Goal: Task Accomplishment & Management: Use online tool/utility

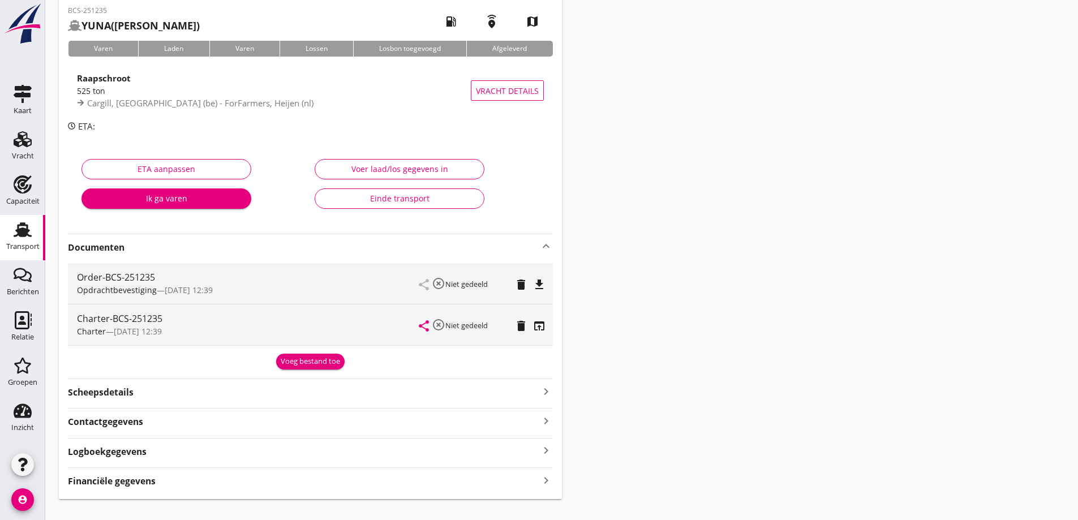
scroll to position [57, 0]
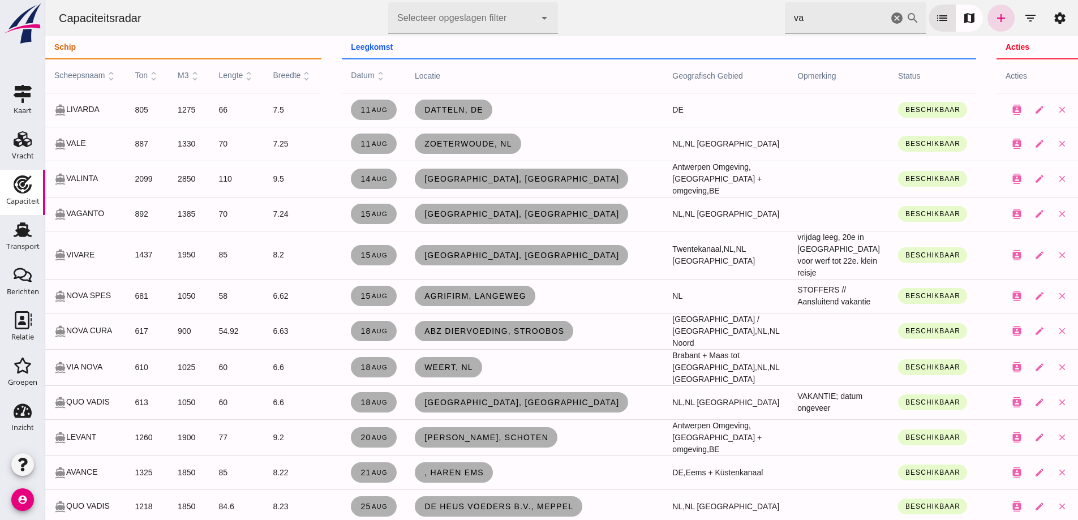
drag, startPoint x: 990, startPoint y: 3, endPoint x: 995, endPoint y: 18, distance: 15.6
click div "[PERSON_NAME] op scheepsnaam va cancel search list map add filter_list settings"
click at [996, 19] on icon "add" at bounding box center [1002, 18] width 14 height 14
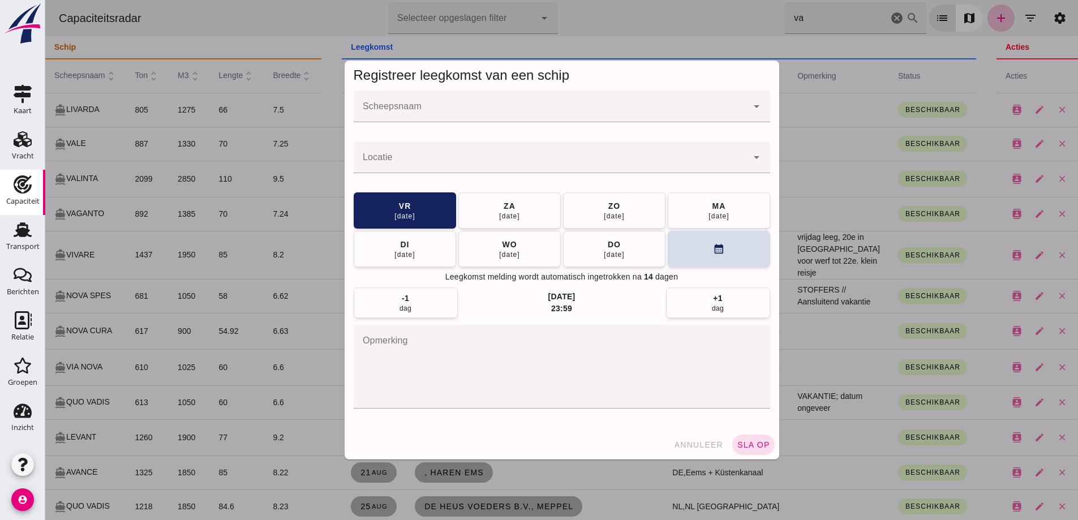
click input "Scheepsnaam"
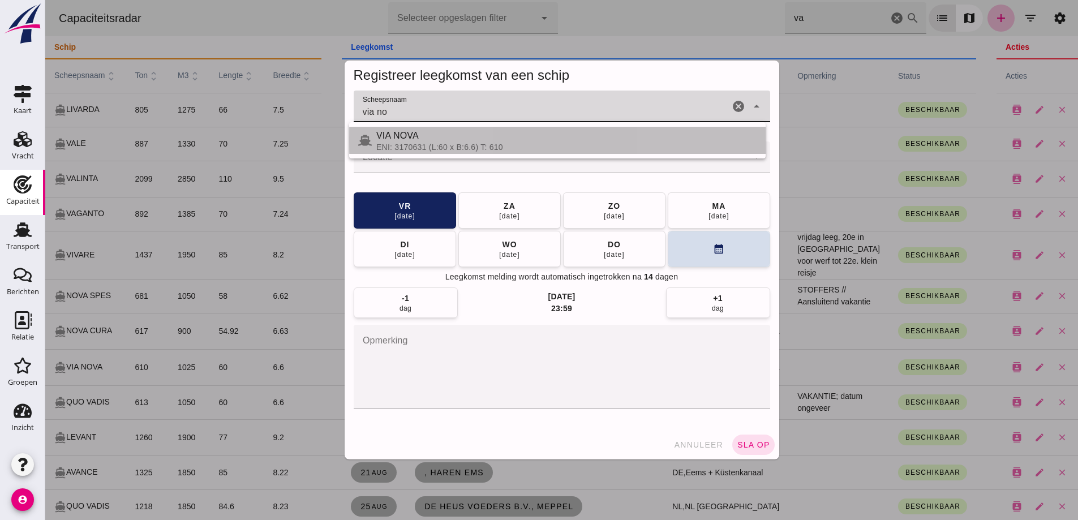
click at [549, 145] on div "ENI: 3170631 (L:60 x B:6.6) T: 610" at bounding box center [566, 147] width 380 height 9
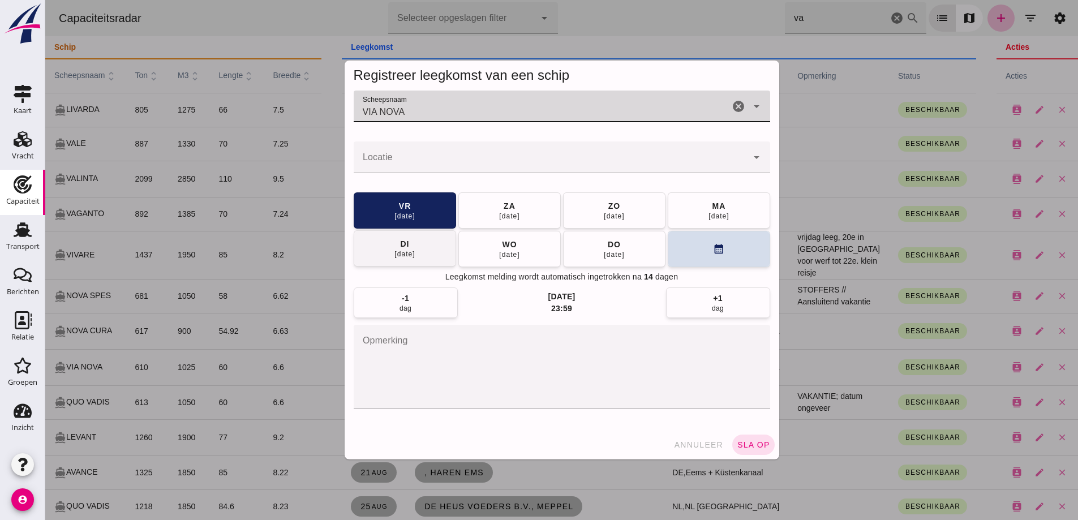
type input "VIA NOVA"
click button "[DATE]"
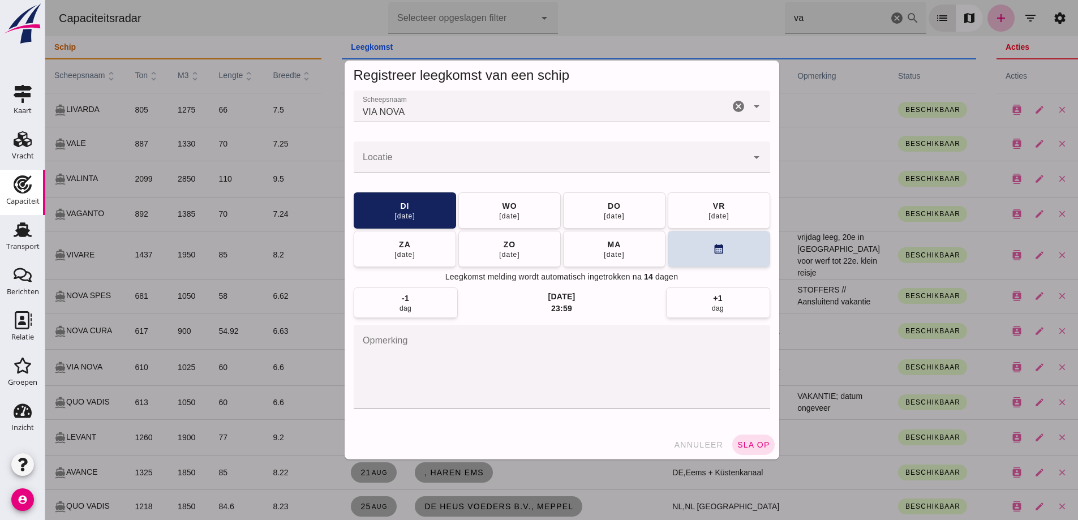
click input "Locatie"
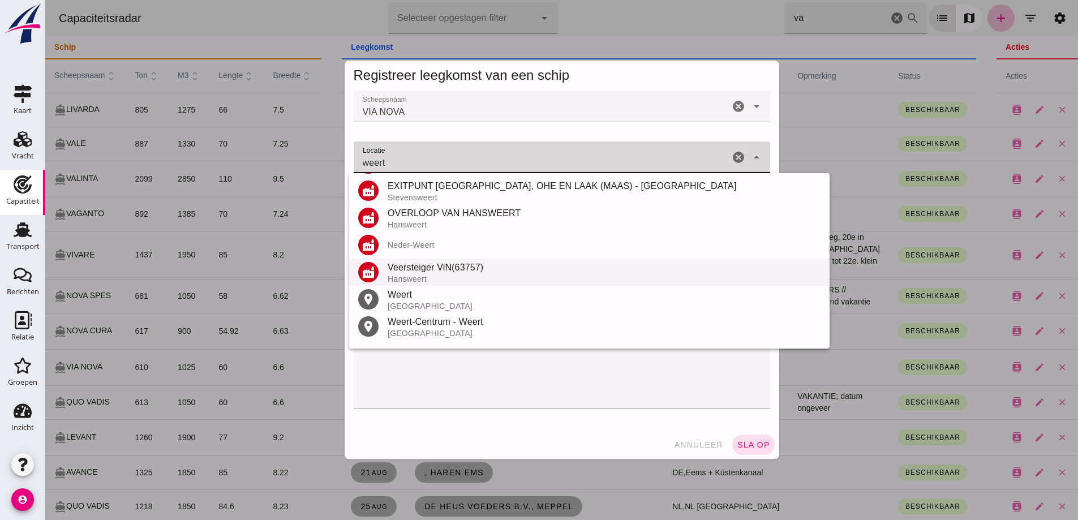
scroll to position [170, 0]
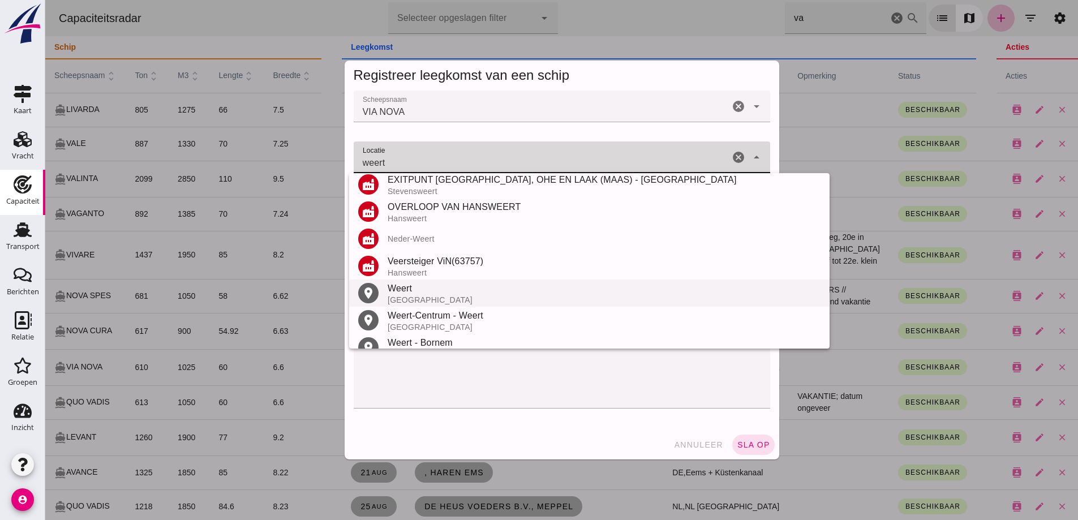
click at [465, 288] on div "Weert" at bounding box center [604, 289] width 433 height 14
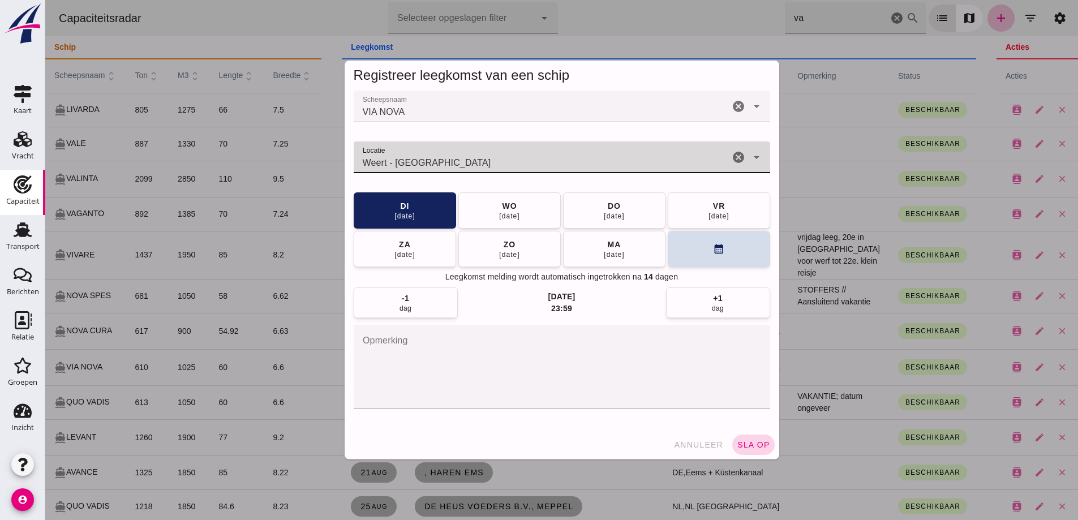
type input "Weert - [GEOGRAPHIC_DATA]"
click span "sla op"
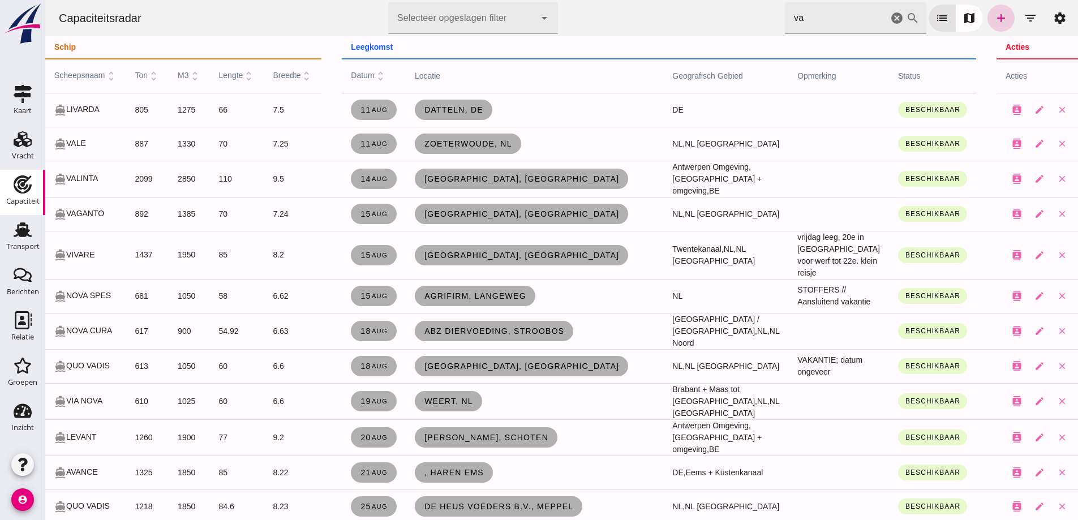
click at [995, 15] on icon "add" at bounding box center [1002, 18] width 14 height 14
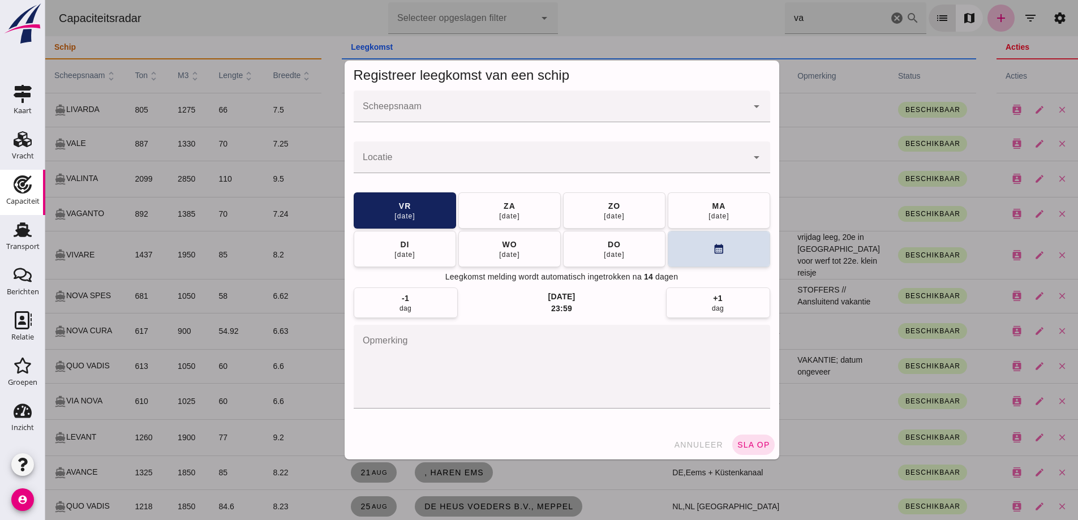
click input "Scheepsnaam"
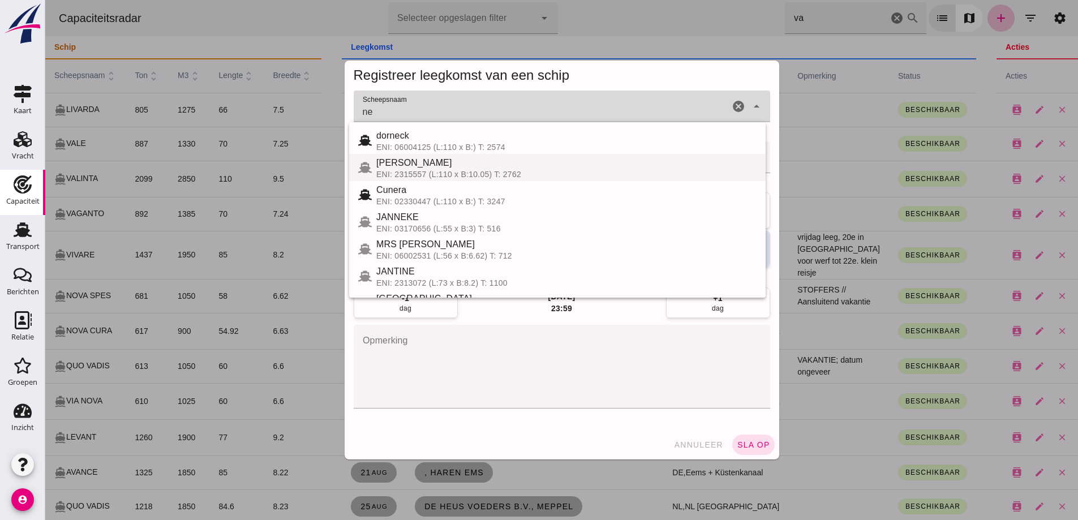
type input "n"
type input "v"
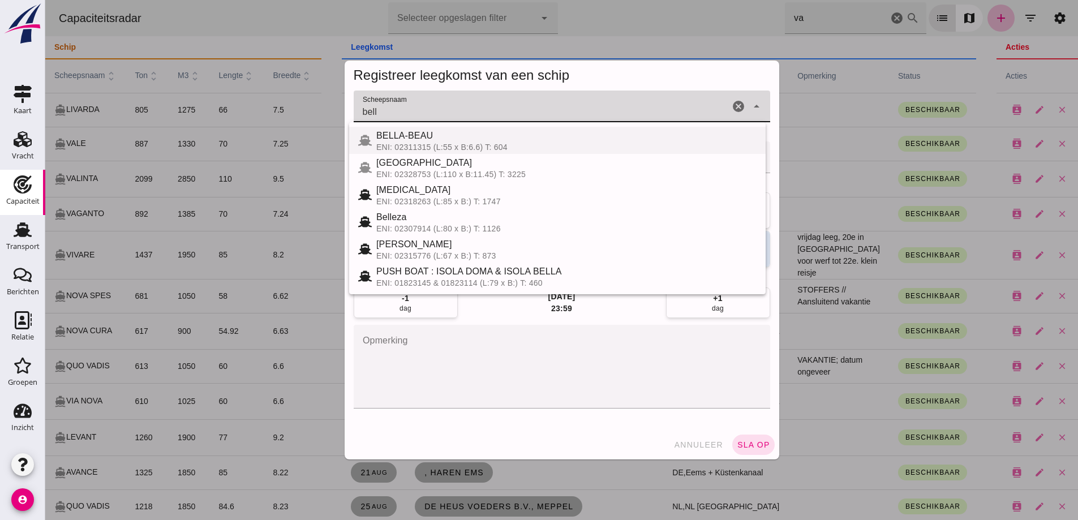
click at [447, 150] on div "ENI: 02311315 (L:55 x B:6.6) T: 604" at bounding box center [566, 147] width 380 height 9
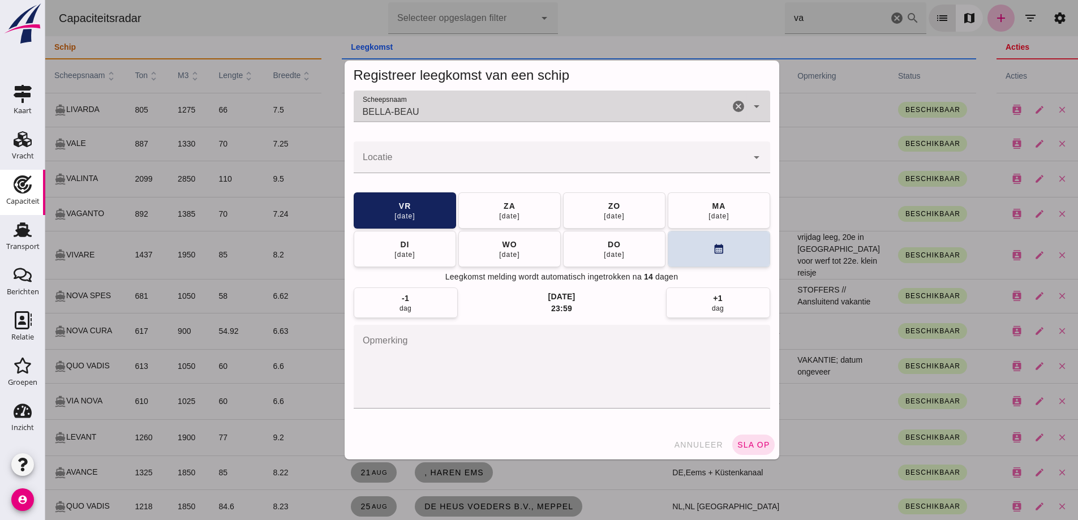
type input "BELLA-BEAU"
click div
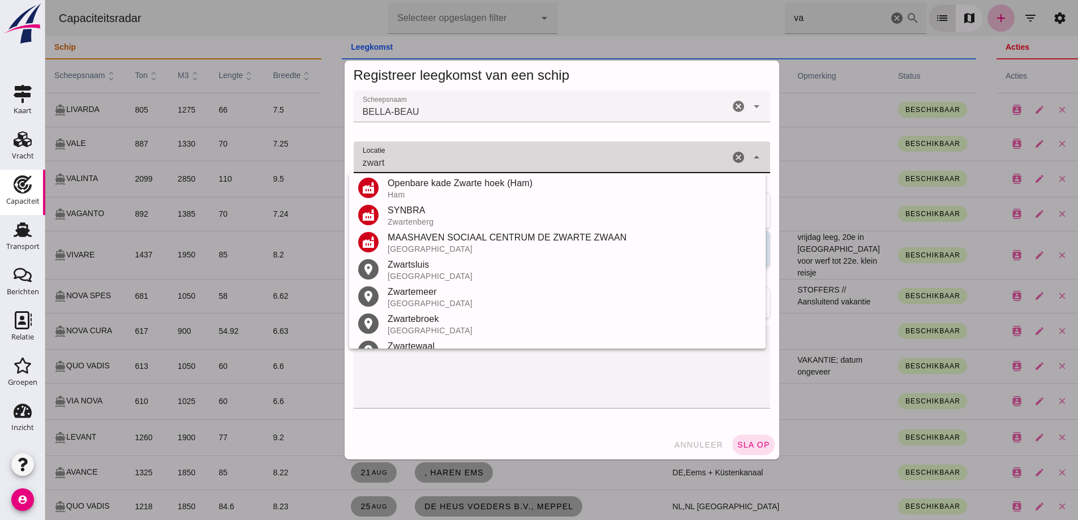
scroll to position [113, 0]
click at [412, 268] on div "Zwartsluis" at bounding box center [572, 264] width 369 height 14
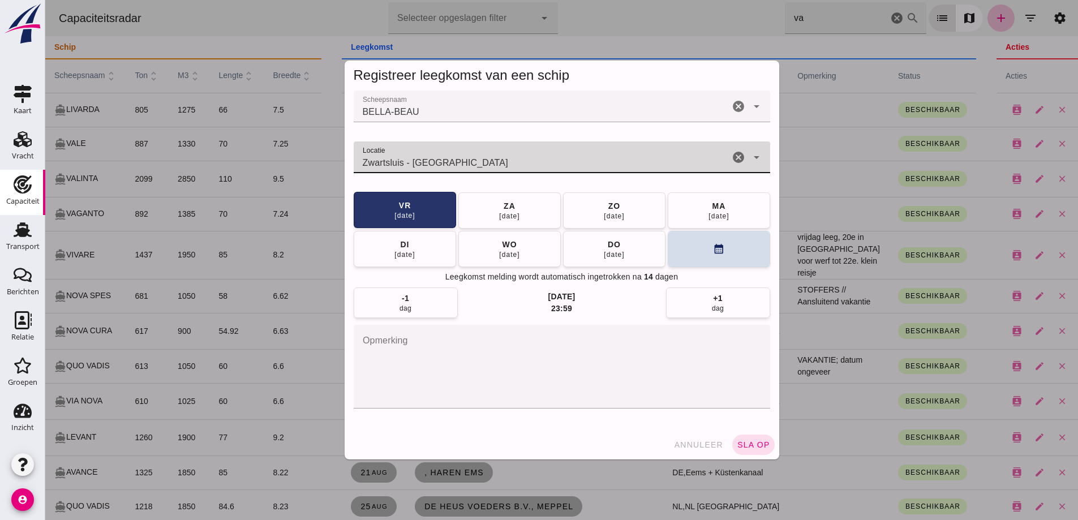
type input "Zwartsluis - [GEOGRAPHIC_DATA]"
click div "vr"
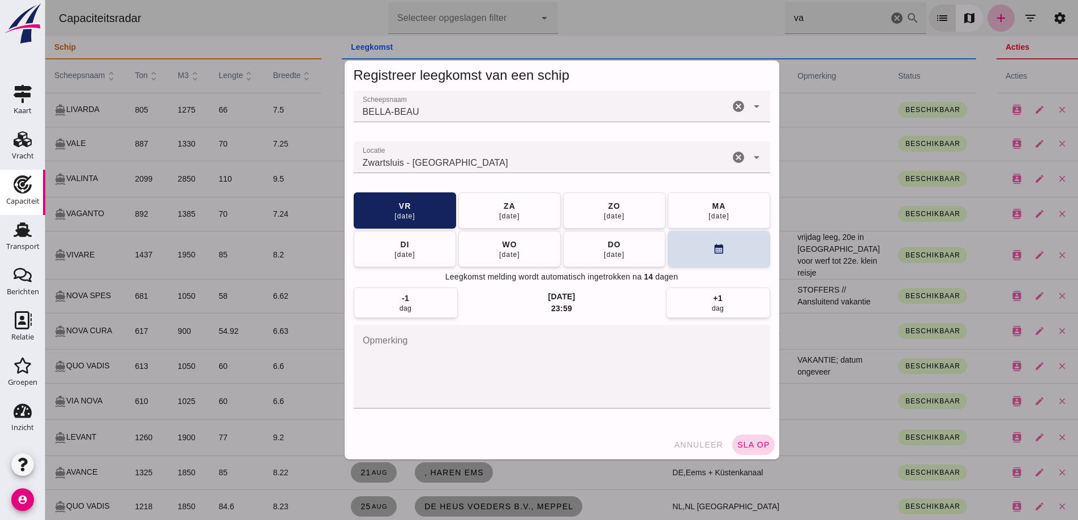
click span "sla op"
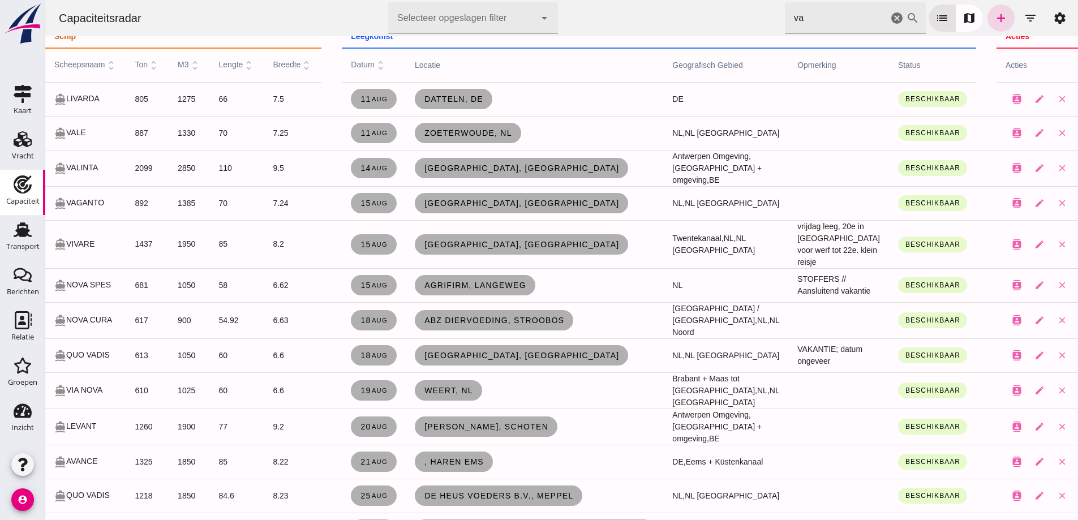
scroll to position [14, 0]
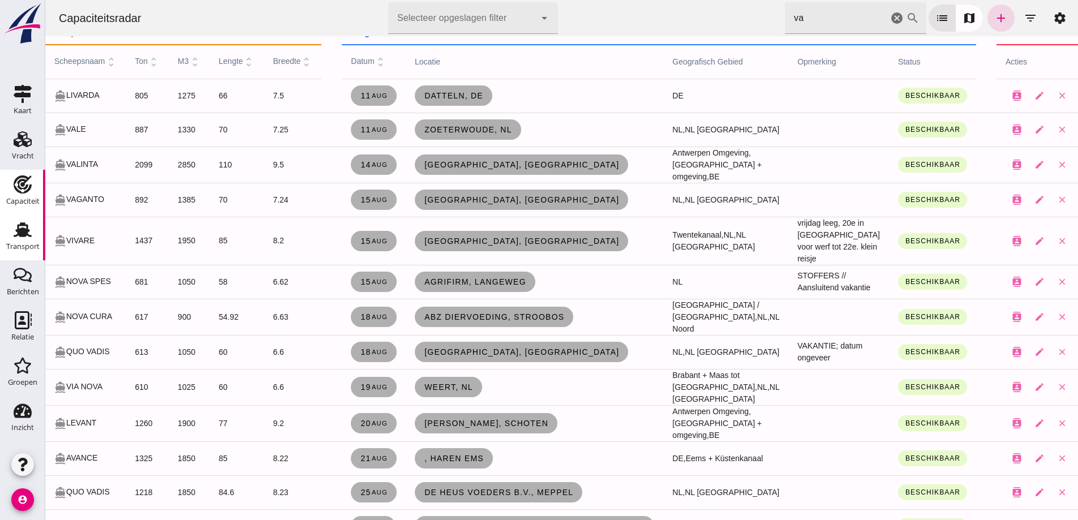
click at [27, 238] on icon "Transport" at bounding box center [23, 230] width 18 height 18
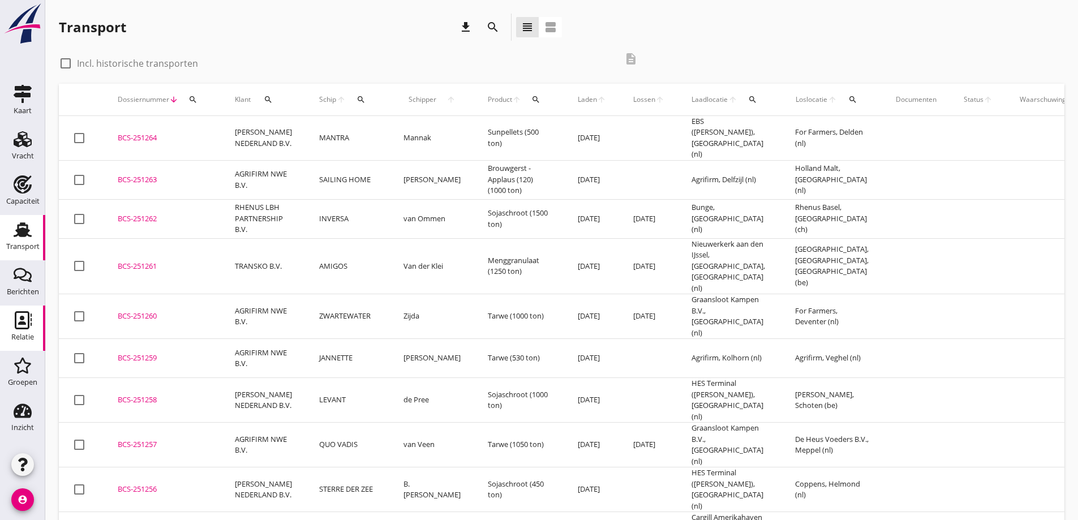
click at [21, 319] on use at bounding box center [23, 320] width 17 height 18
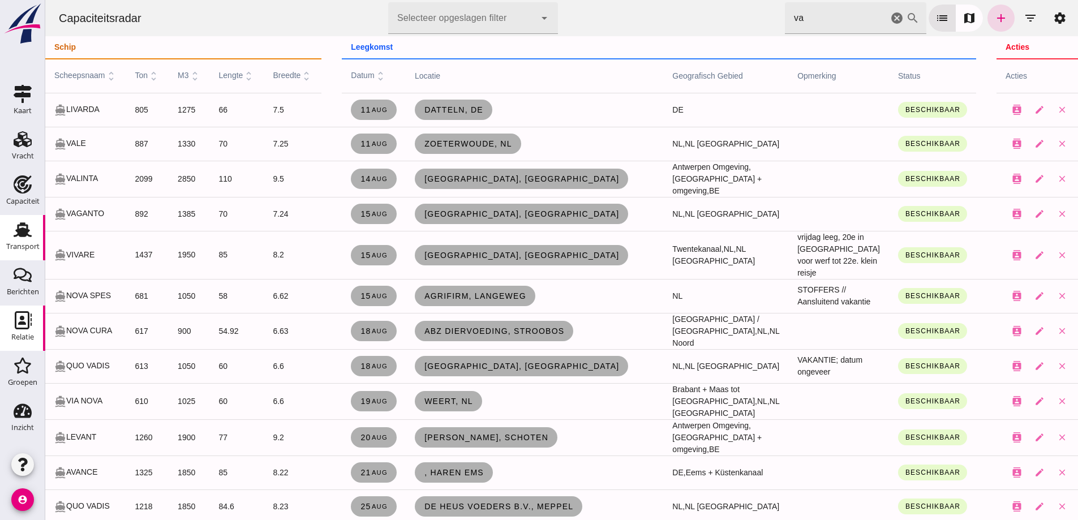
click at [25, 224] on icon "Transport" at bounding box center [23, 230] width 18 height 18
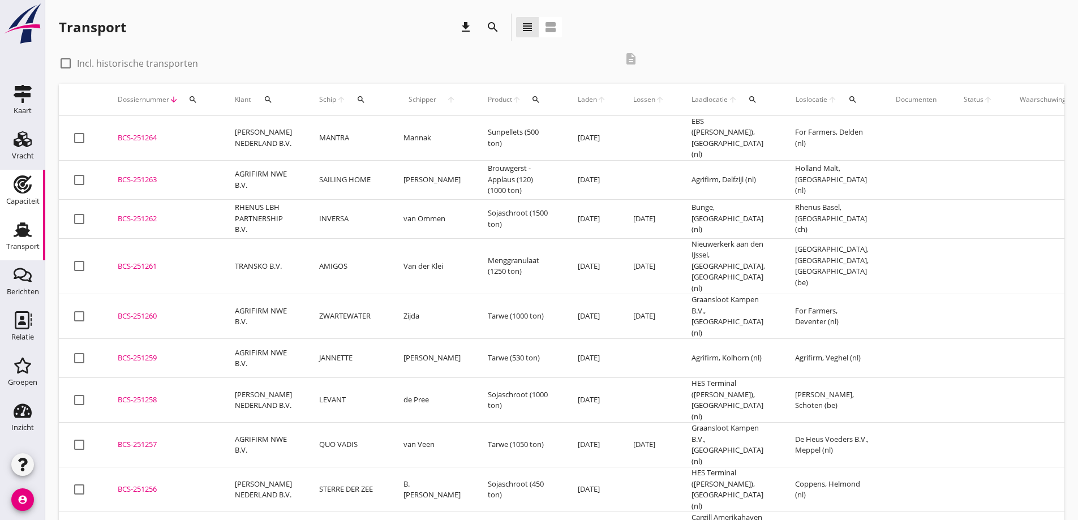
click at [20, 195] on div "Capaciteit" at bounding box center [22, 202] width 33 height 16
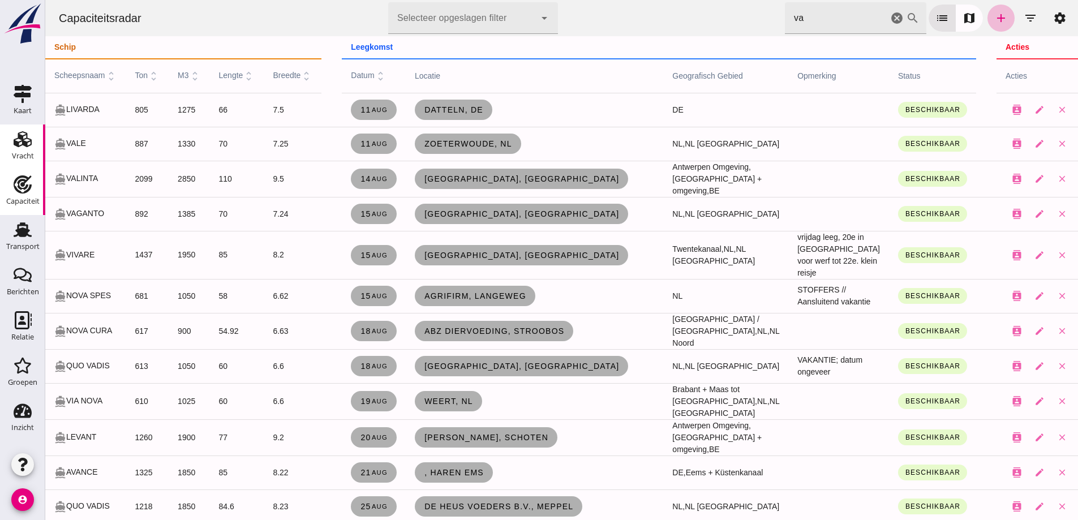
click at [15, 145] on use at bounding box center [23, 139] width 18 height 16
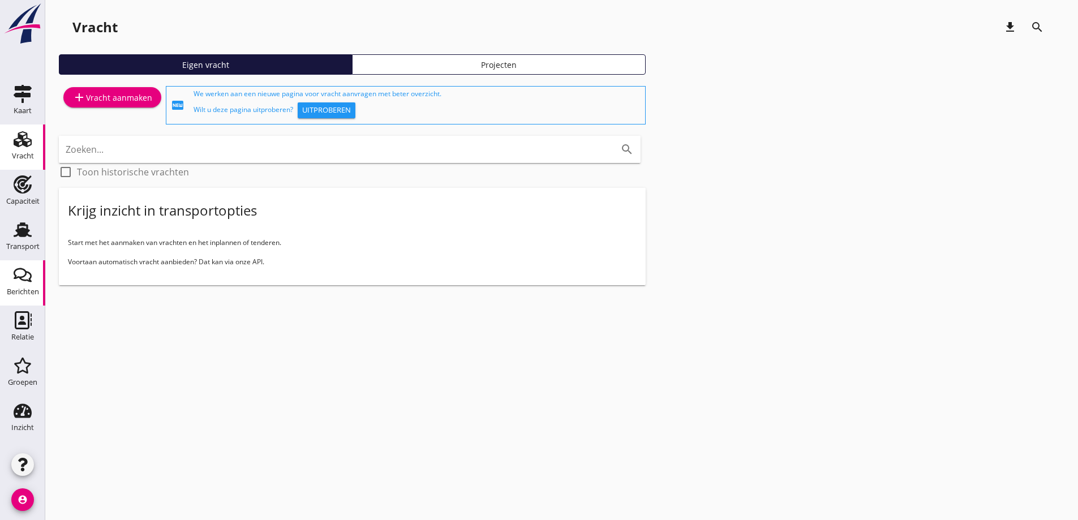
click at [22, 303] on link "Berichten Berichten" at bounding box center [22, 282] width 45 height 45
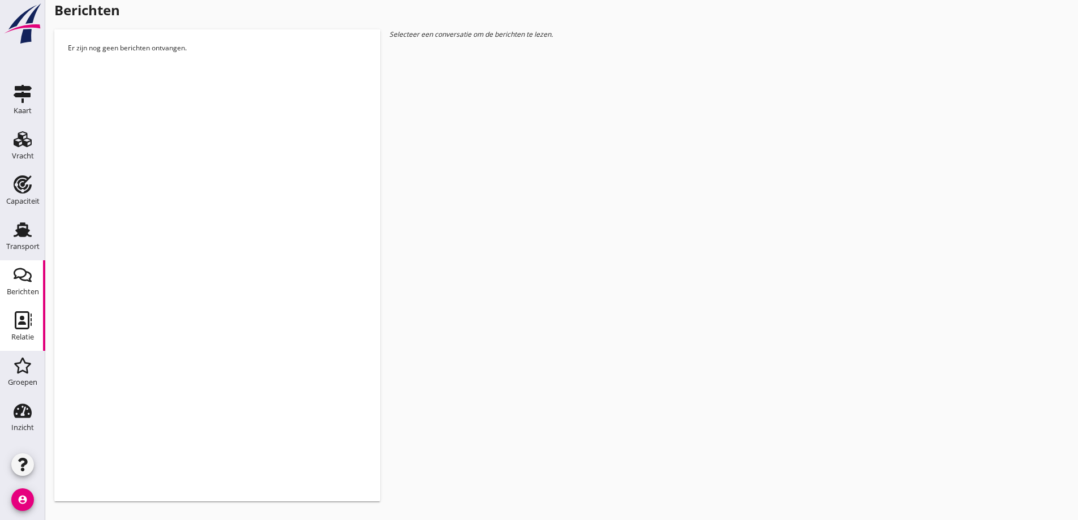
click at [22, 320] on use at bounding box center [23, 320] width 17 height 18
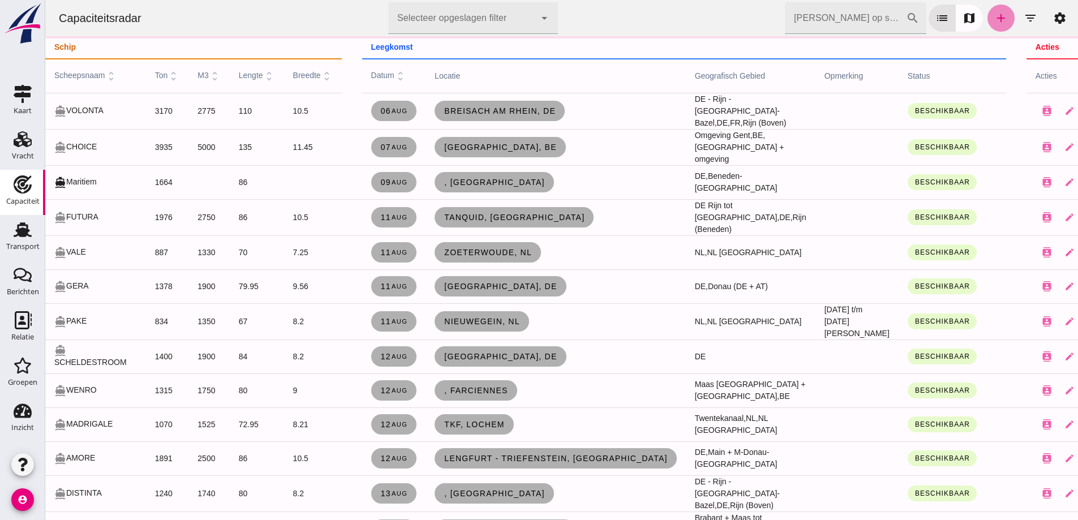
click at [995, 16] on icon "add" at bounding box center [1002, 18] width 14 height 14
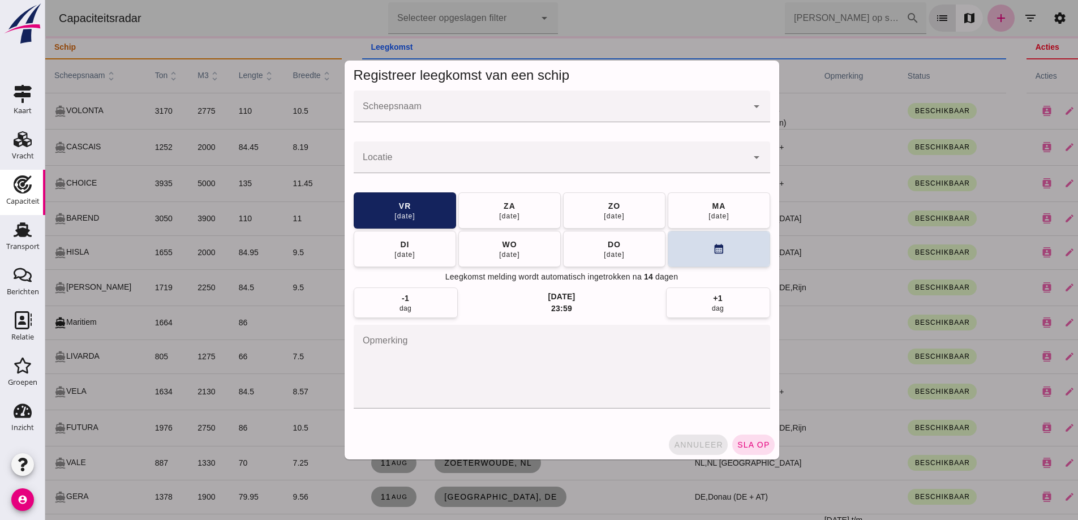
click button "annuleer"
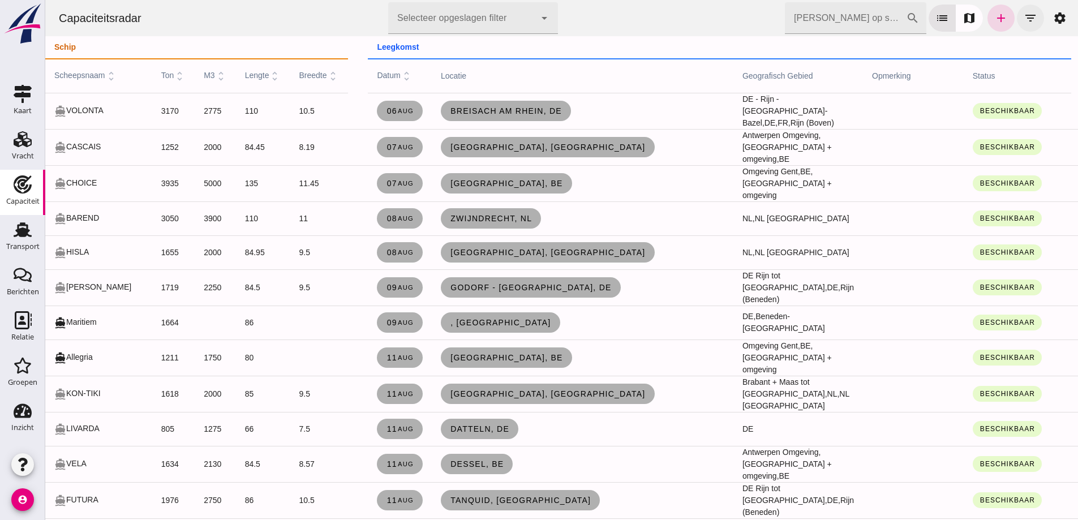
click at [1027, 24] on icon "filter_list" at bounding box center [1031, 18] width 14 height 14
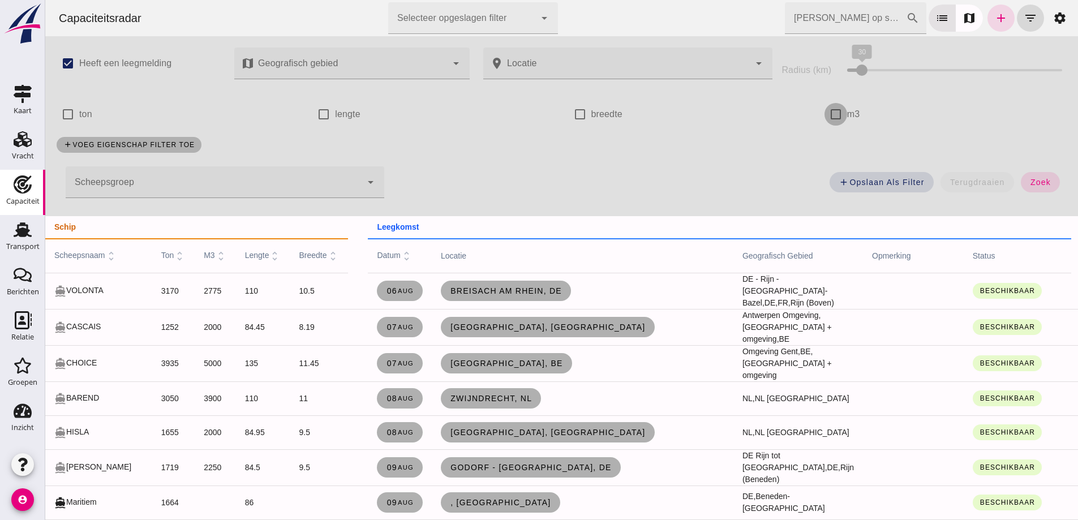
click input "m3"
checkbox input "true"
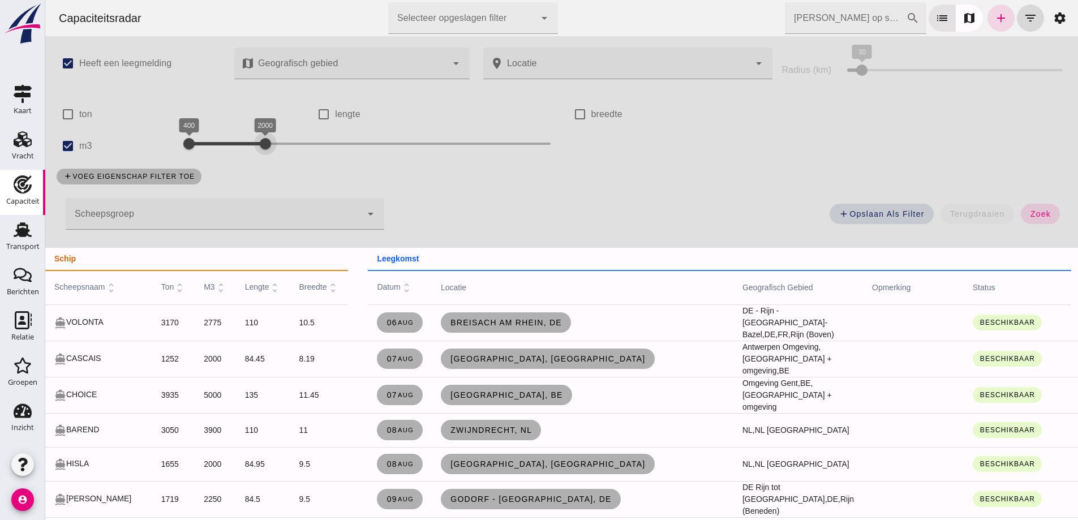
drag, startPoint x: 472, startPoint y: 136, endPoint x: 261, endPoint y: 146, distance: 210.8
click at [261, 146] on div at bounding box center [265, 143] width 23 height 23
click at [1050, 222] on div "add Opslaan als filter terugdraaien zoek" at bounding box center [732, 217] width 683 height 41
click button "zoek"
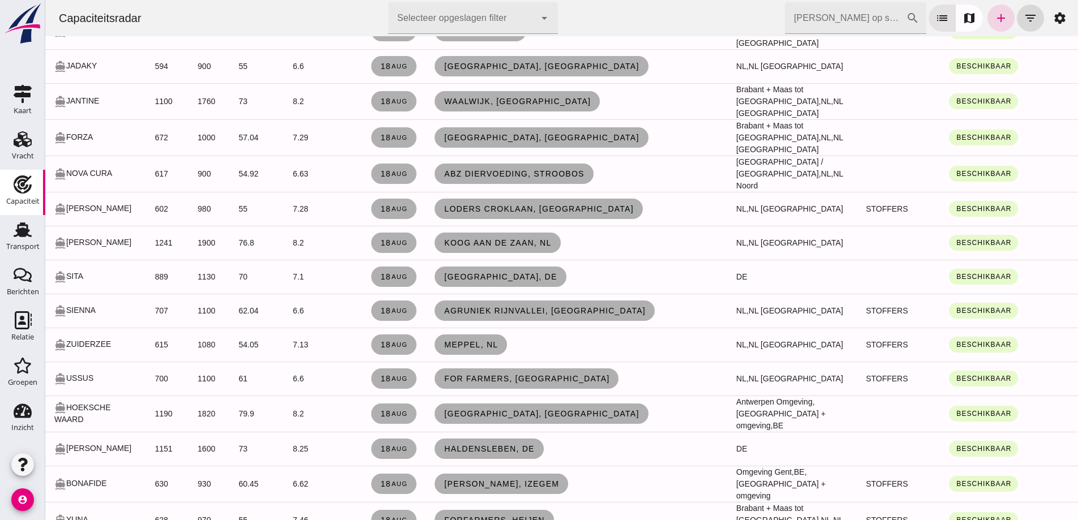
scroll to position [1925, 0]
